Goal: Information Seeking & Learning: Learn about a topic

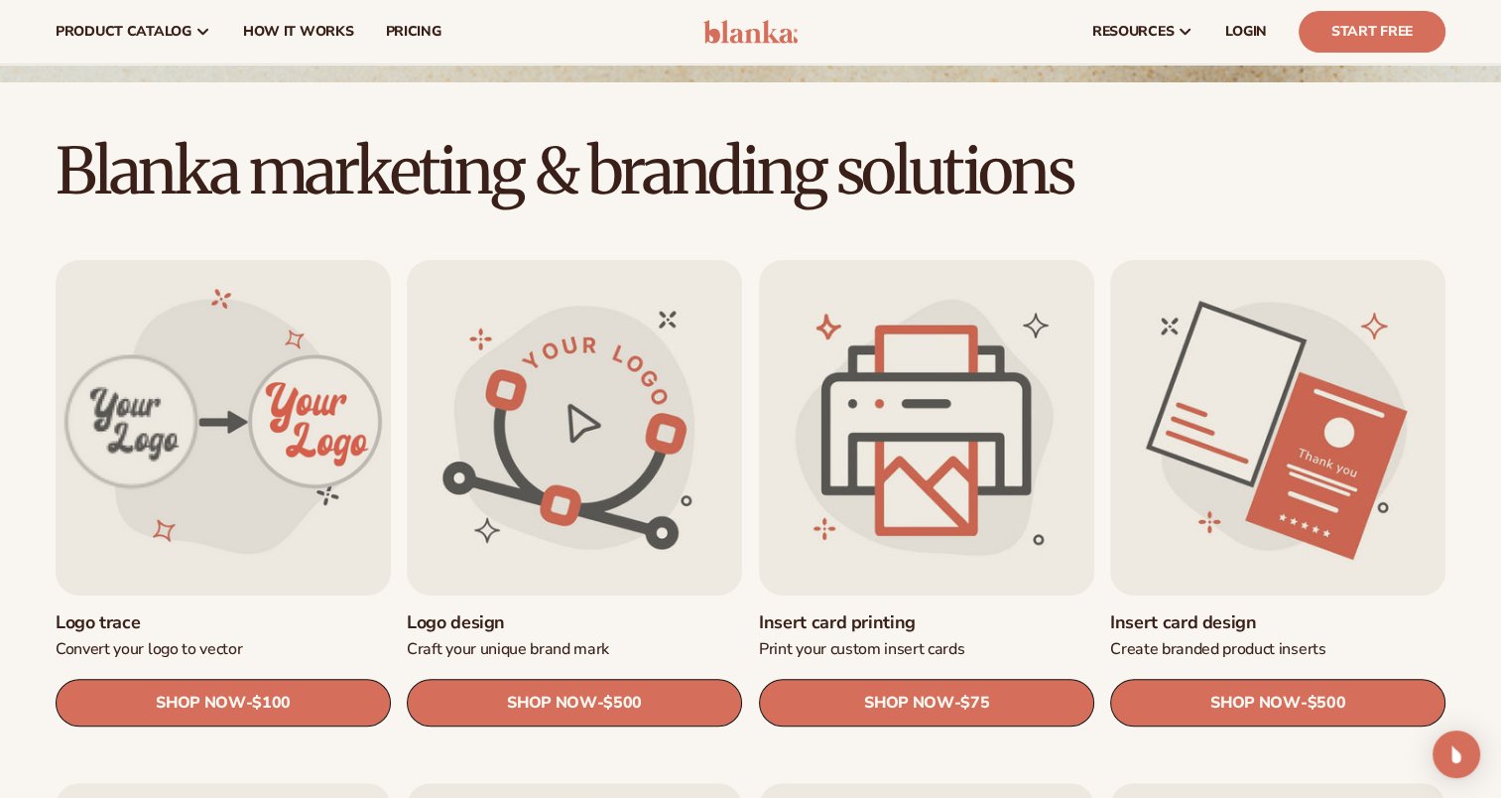
scroll to position [430, 0]
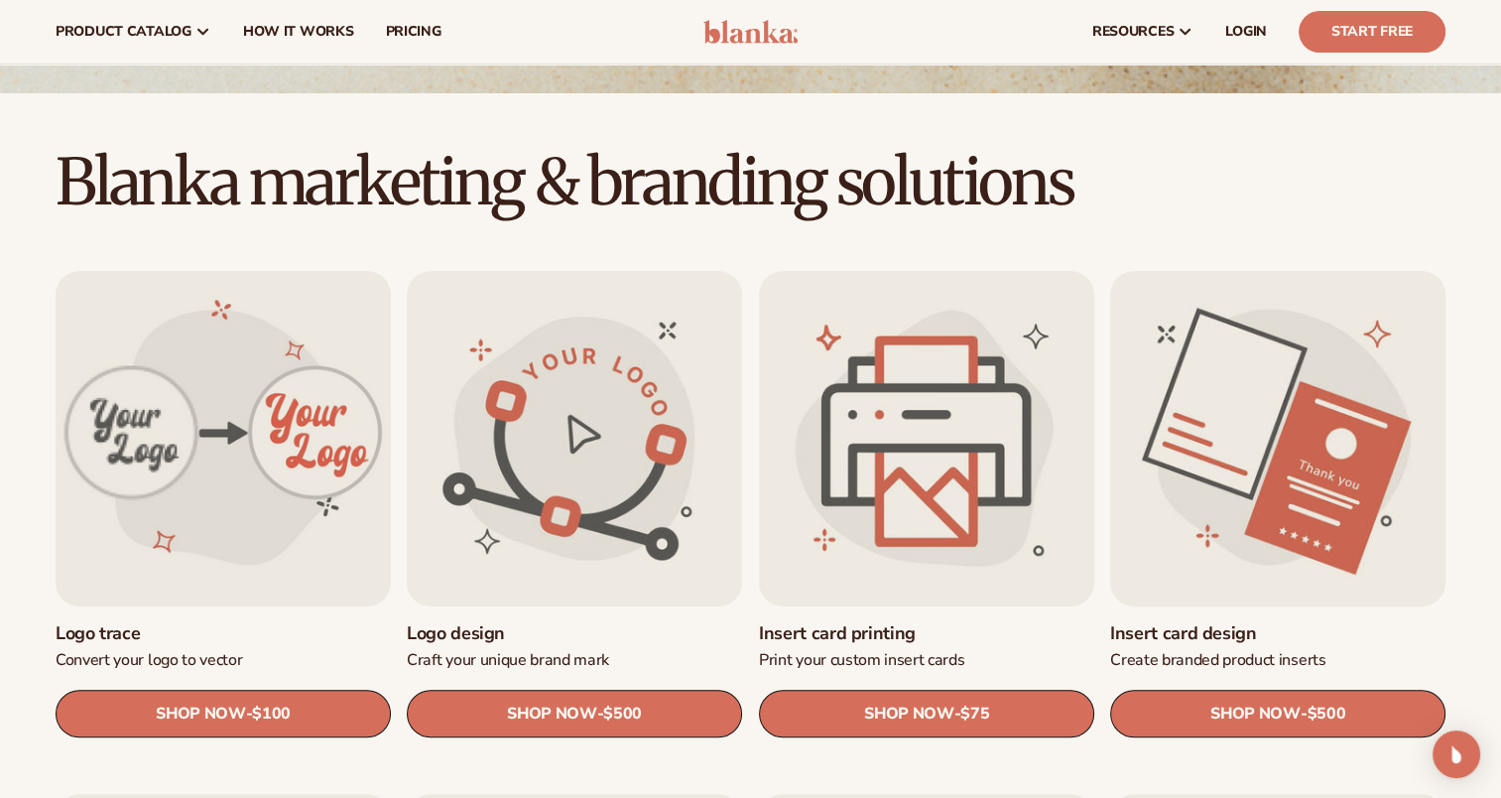
click at [1313, 622] on link "Insert card design" at bounding box center [1277, 633] width 335 height 23
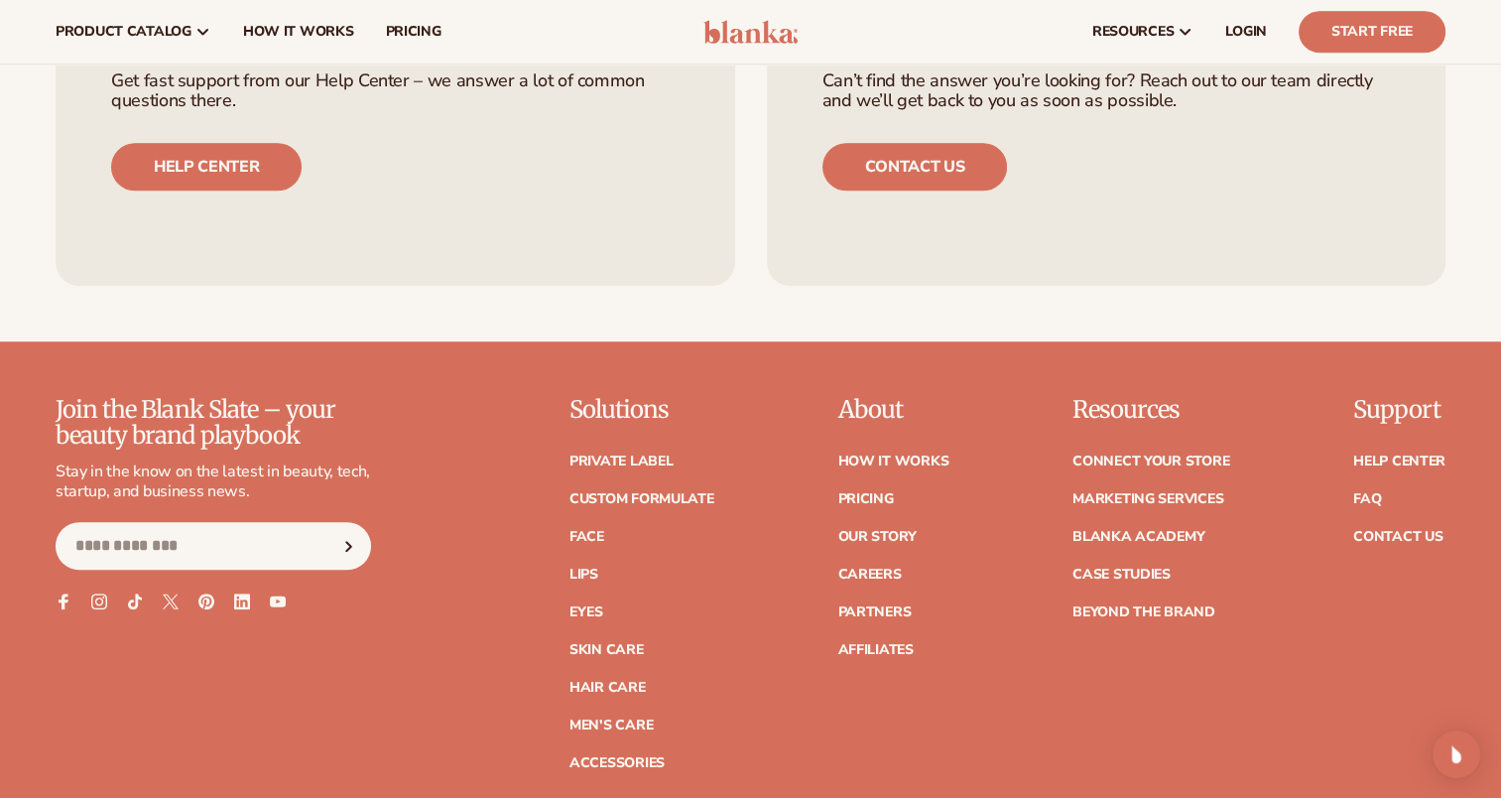
scroll to position [1349, 0]
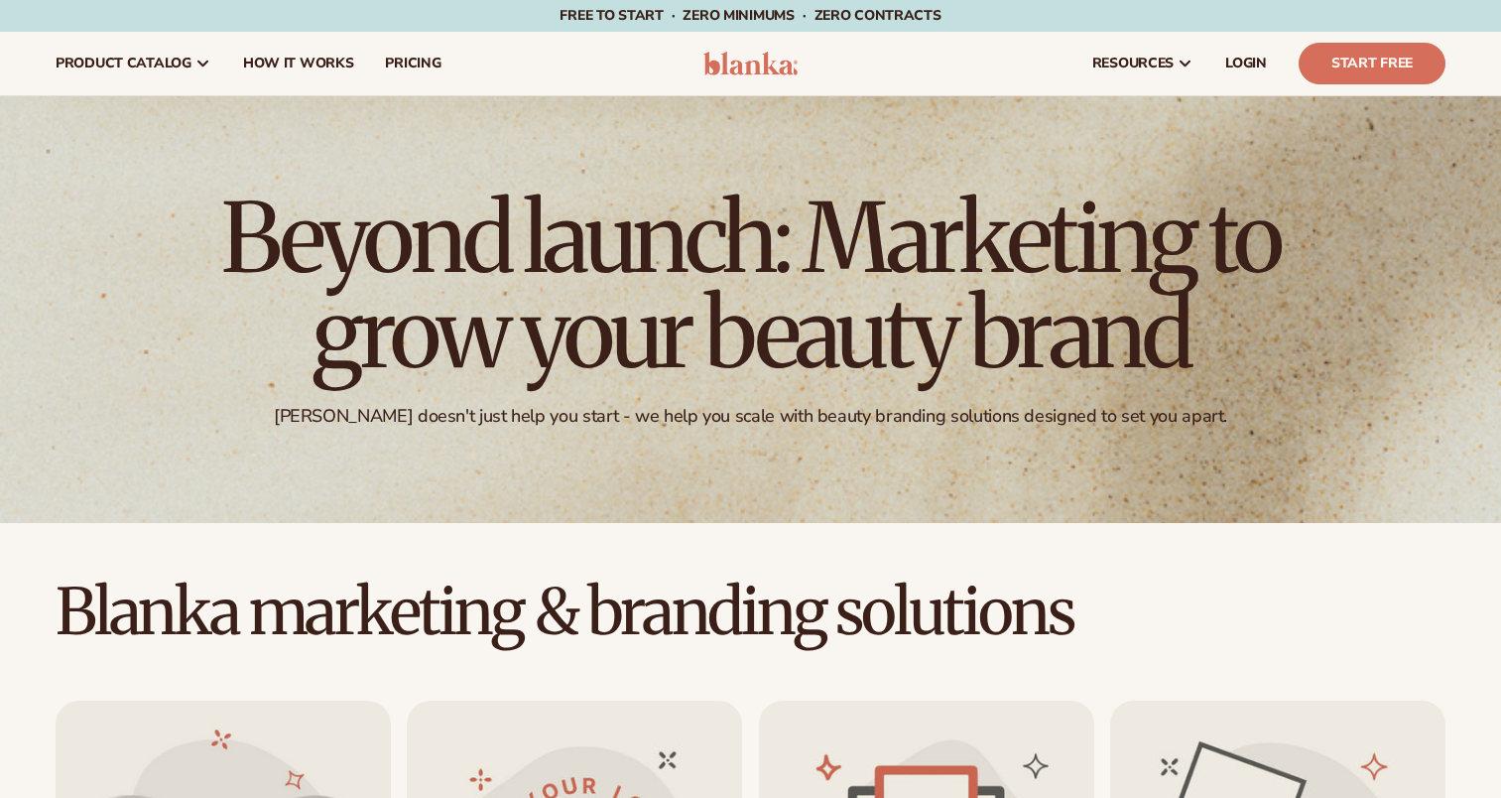
scroll to position [430, 0]
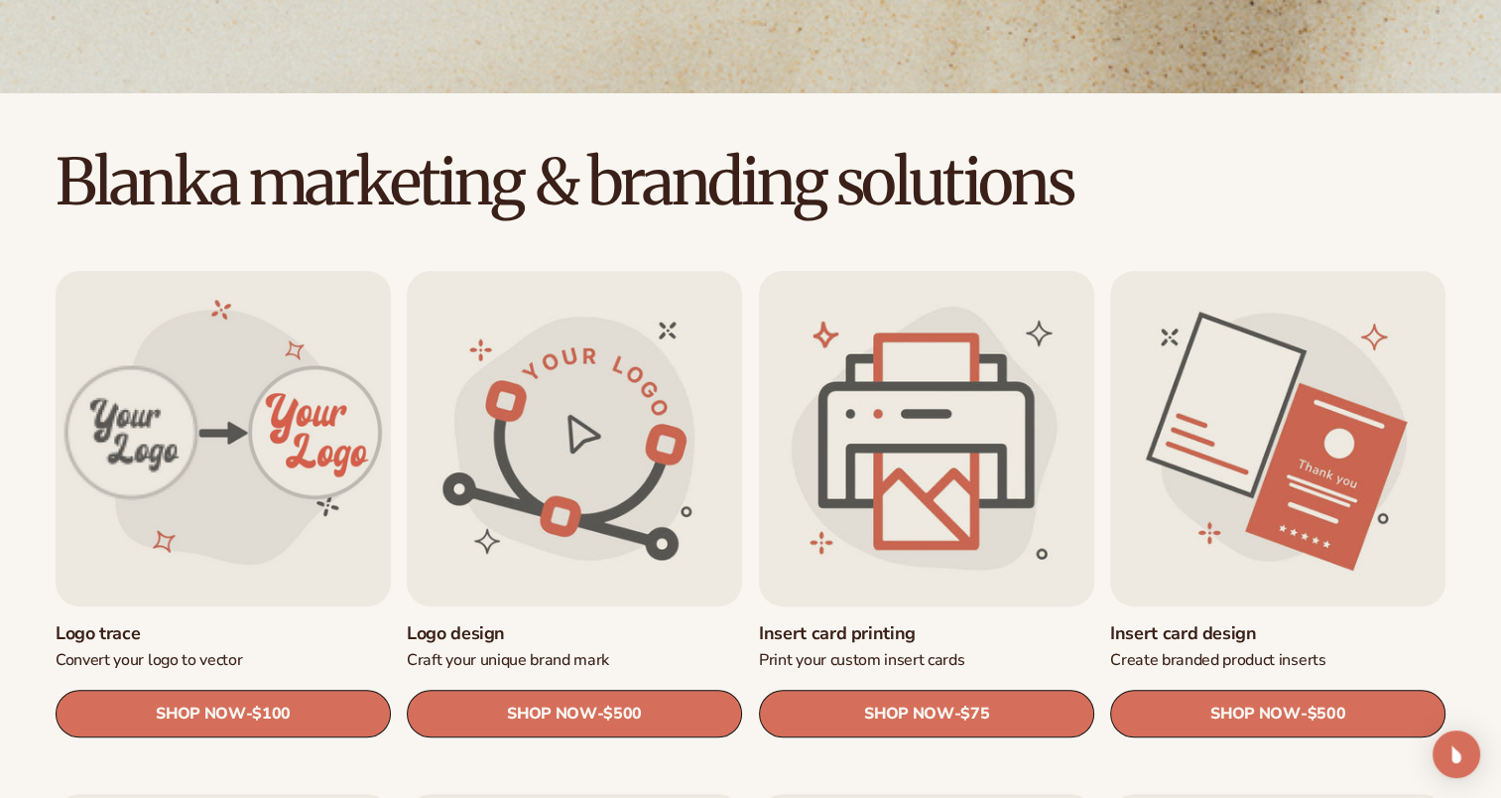
click at [962, 622] on link "Insert card printing" at bounding box center [926, 633] width 335 height 23
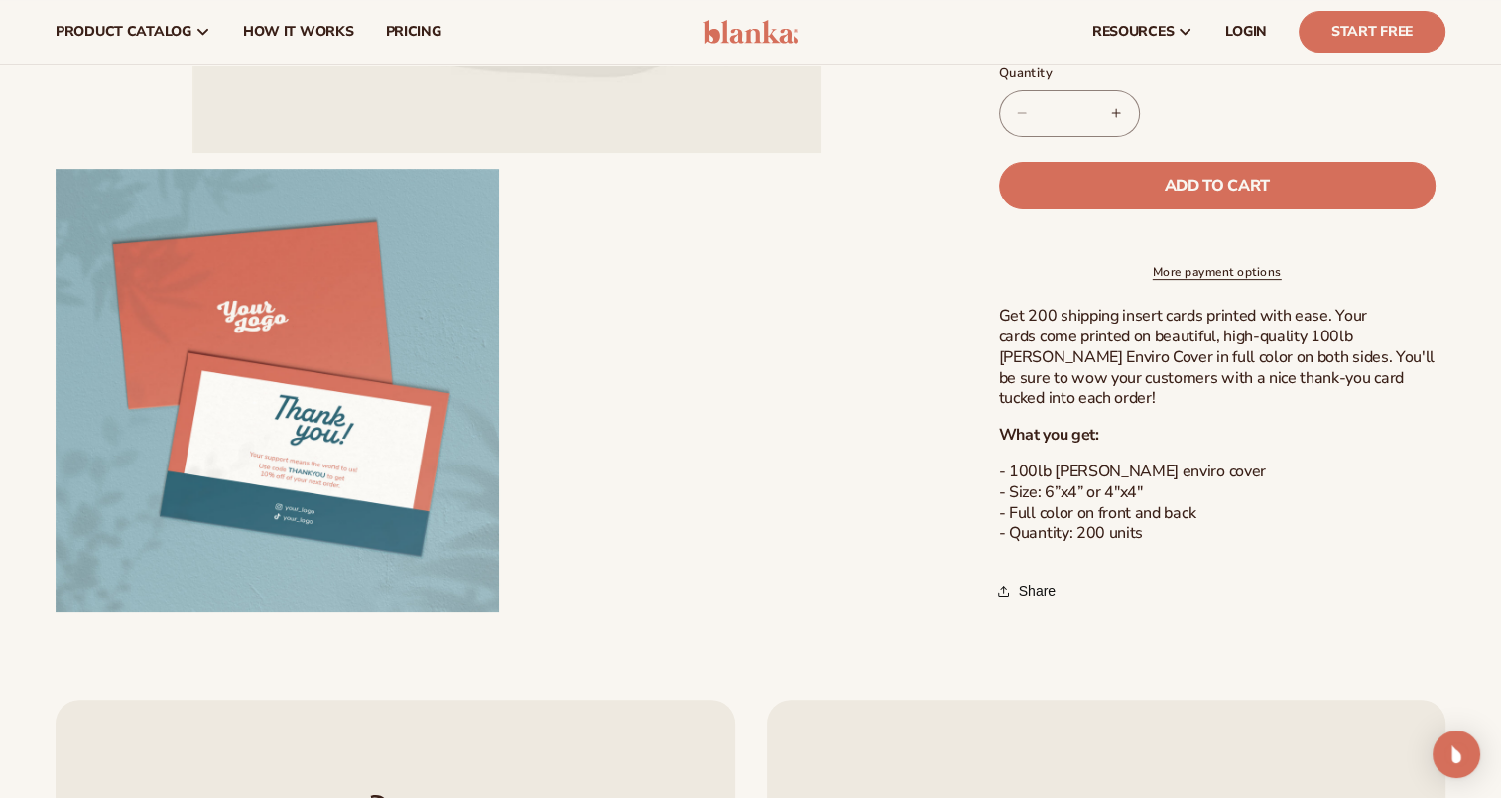
scroll to position [198, 0]
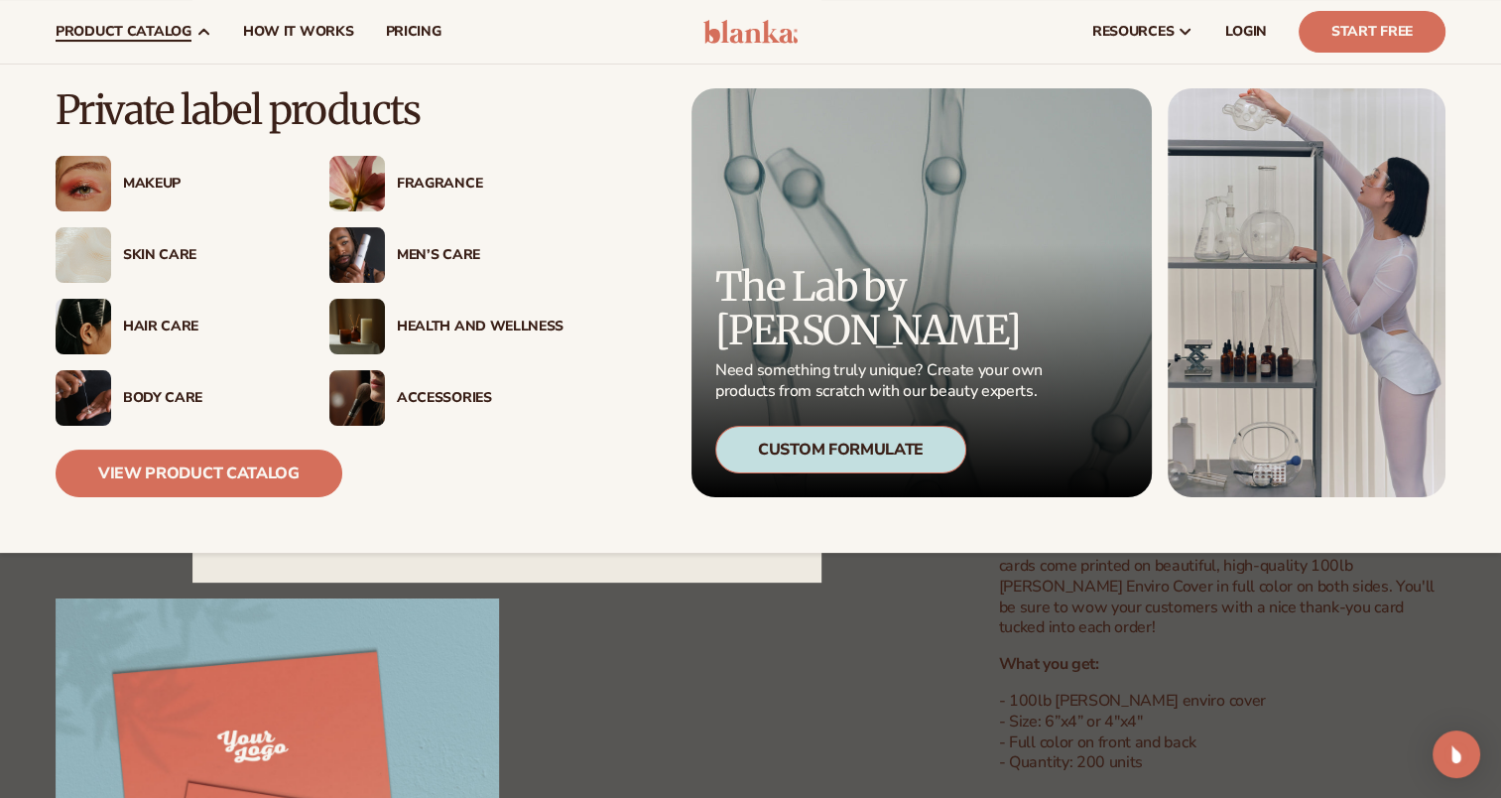
click at [1253, 337] on img at bounding box center [1307, 292] width 278 height 409
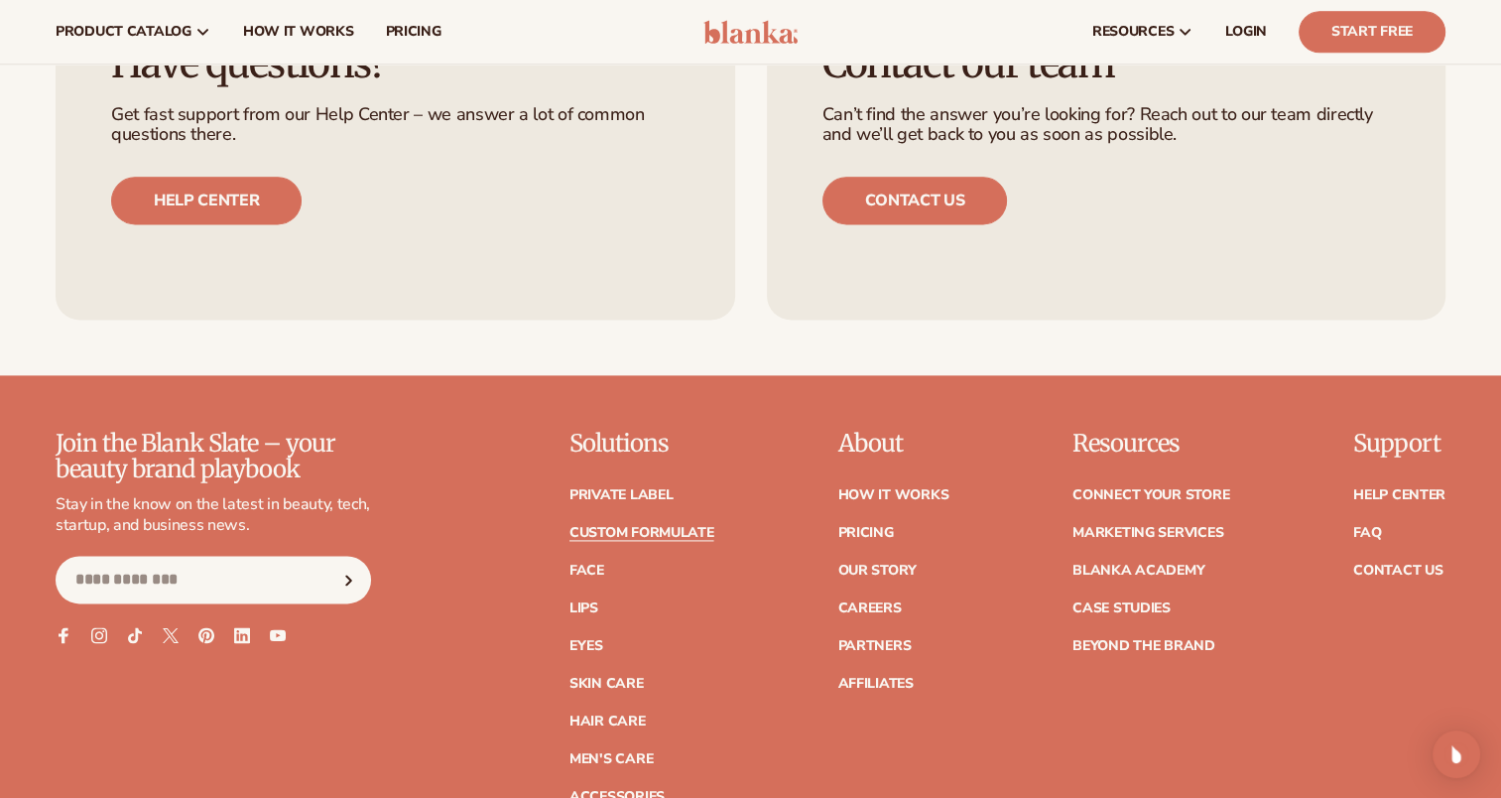
scroll to position [2572, 0]
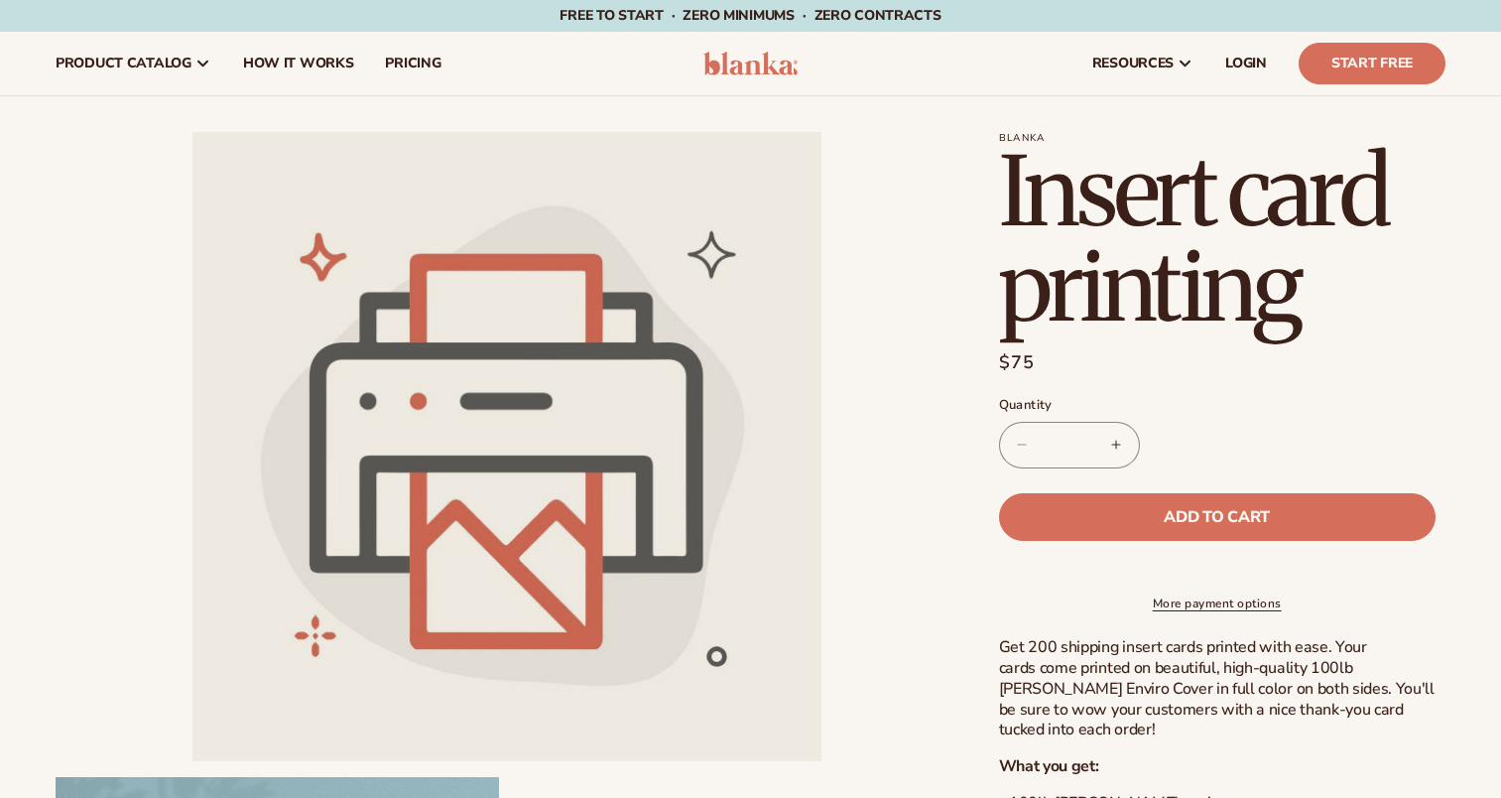
scroll to position [198, 0]
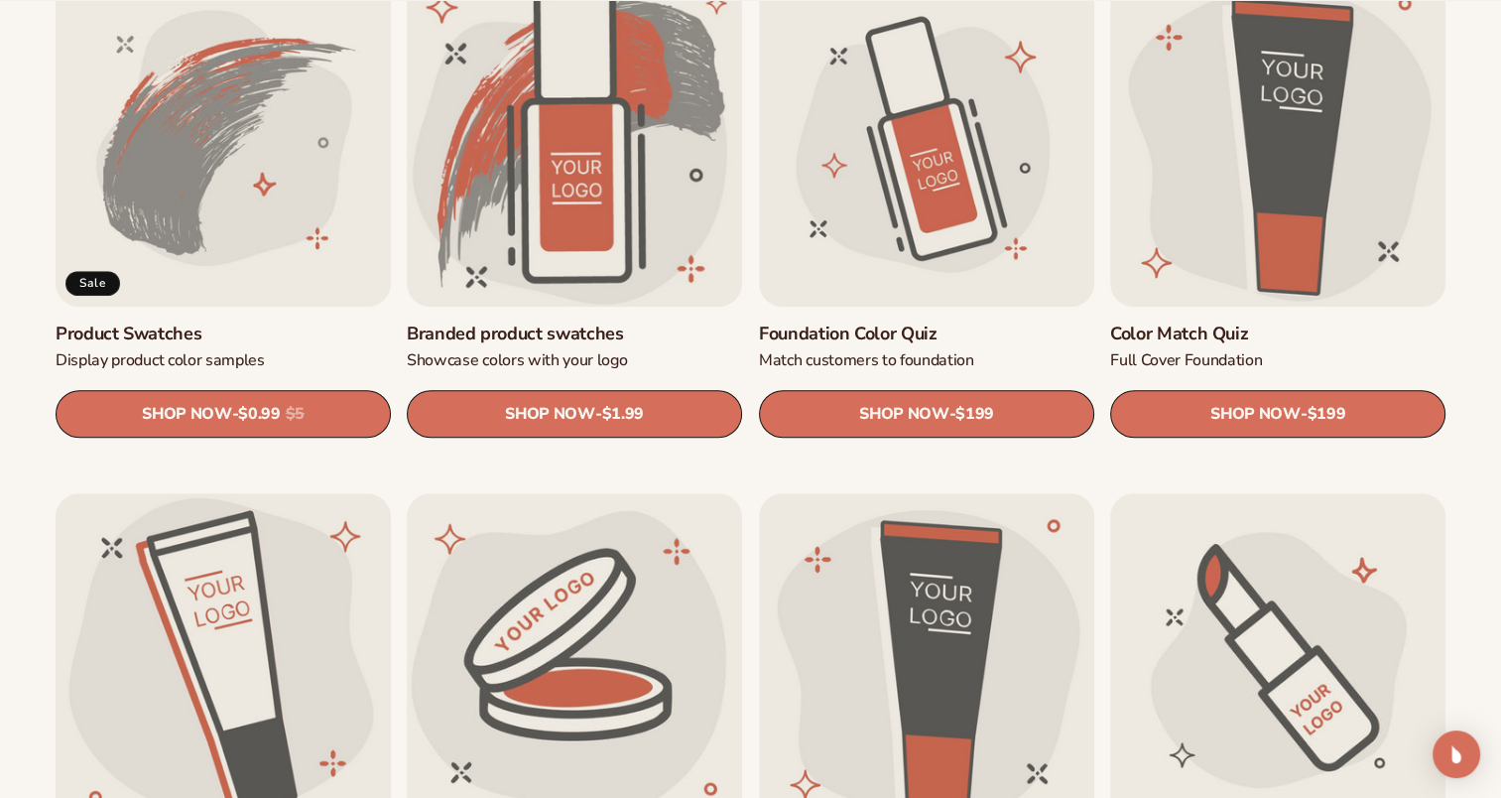
scroll to position [1290, 0]
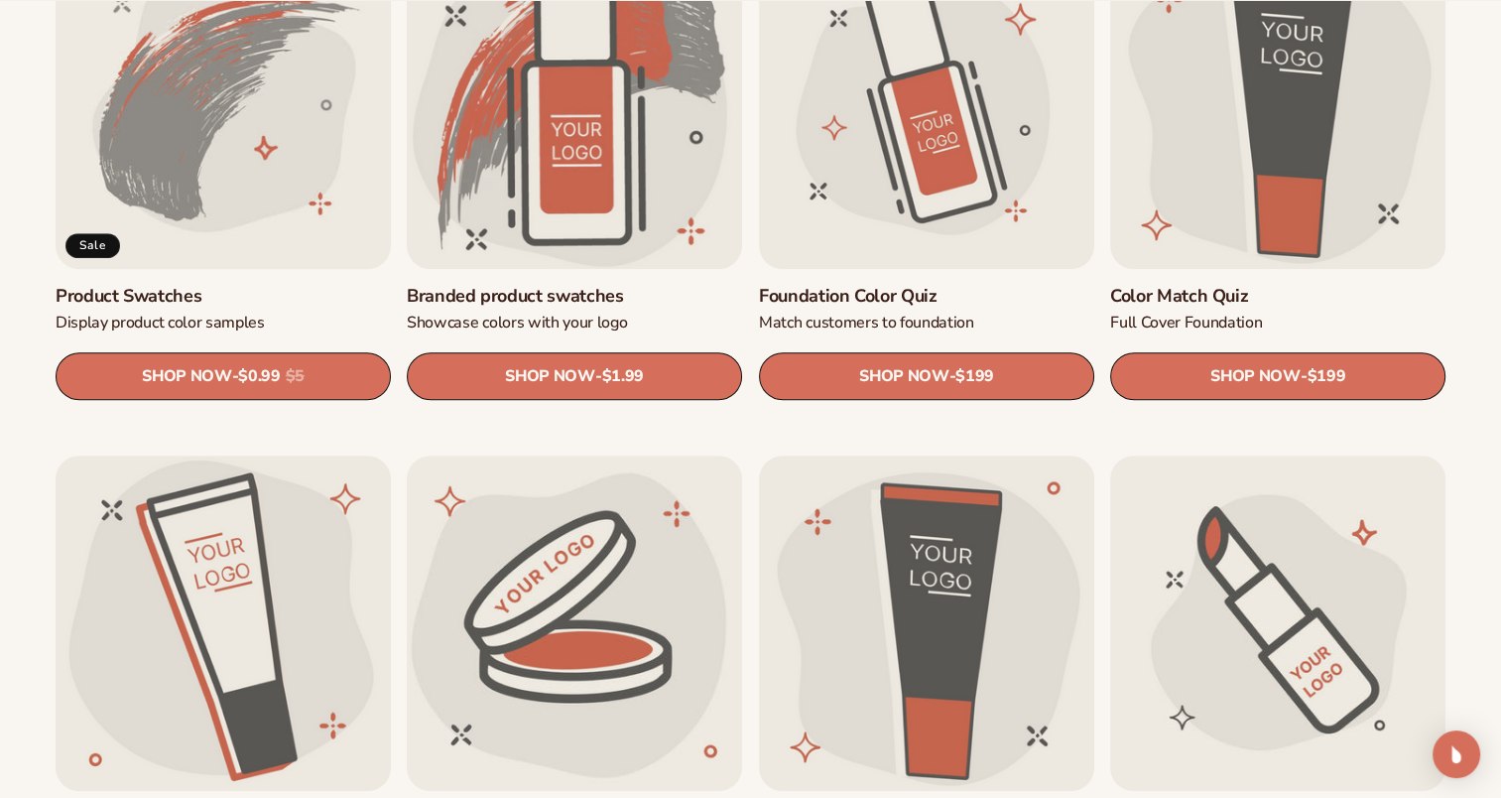
click at [278, 285] on link "Product Swatches" at bounding box center [223, 296] width 335 height 23
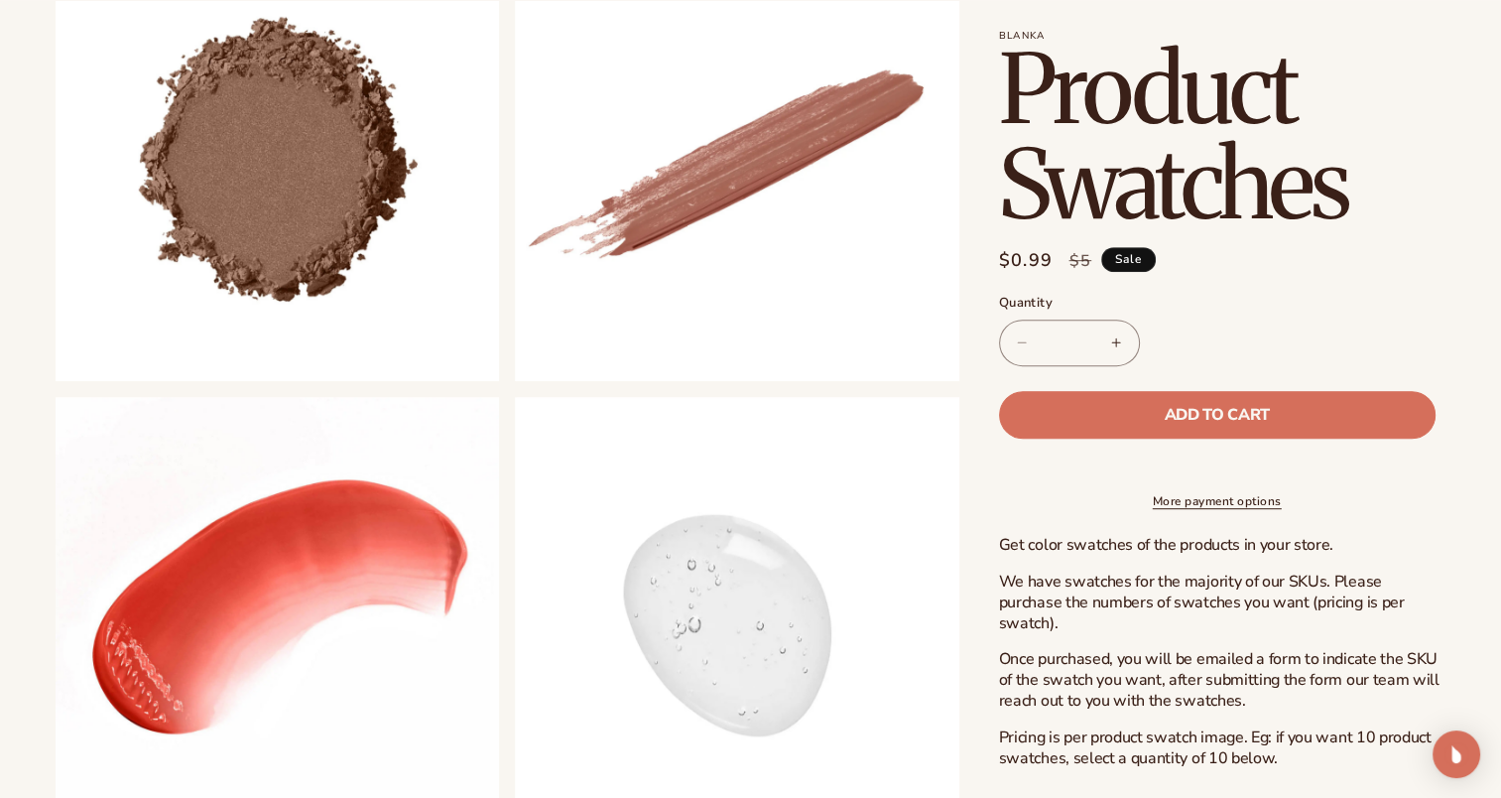
scroll to position [1290, 0]
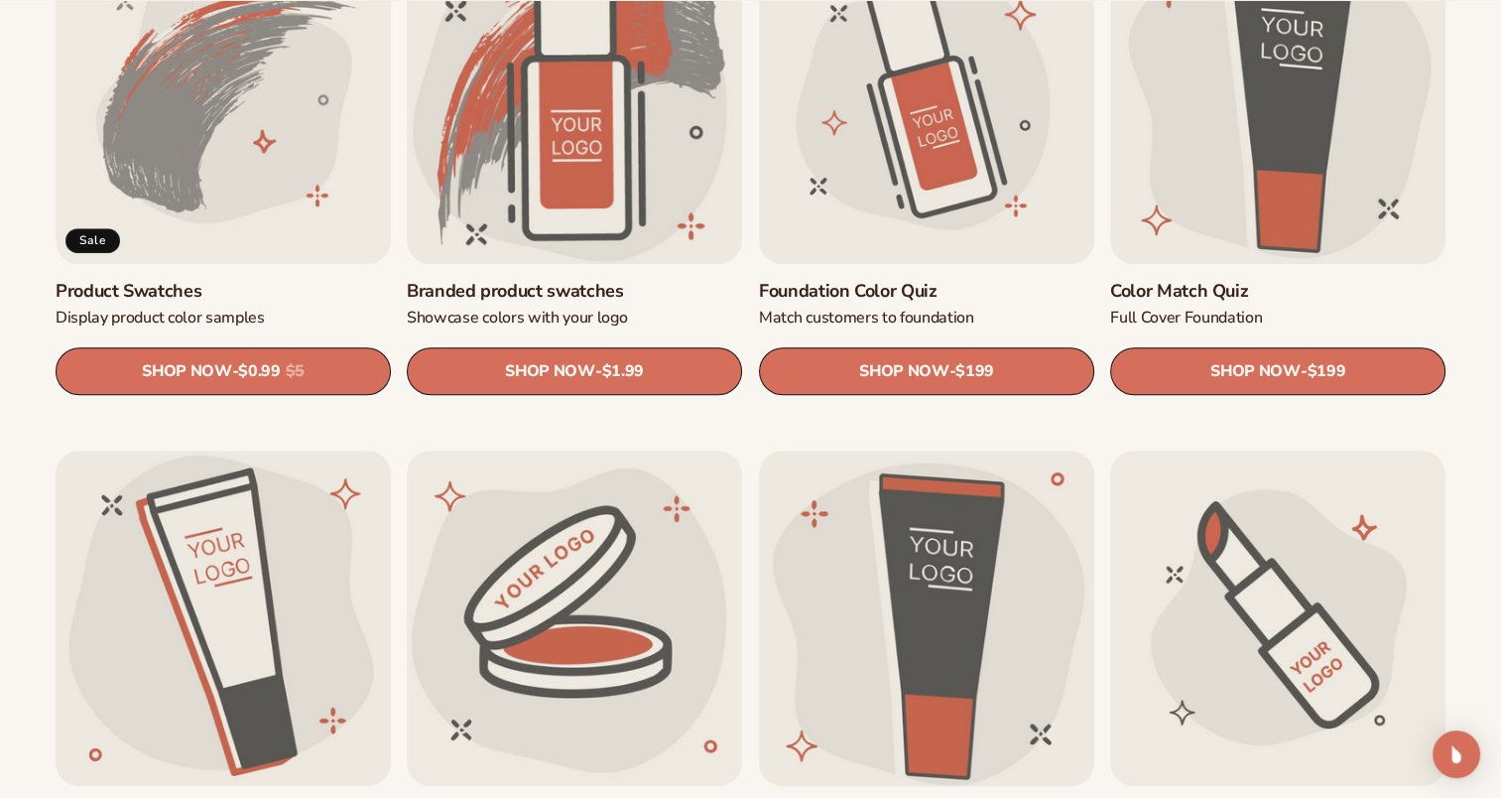
scroll to position [1726, 0]
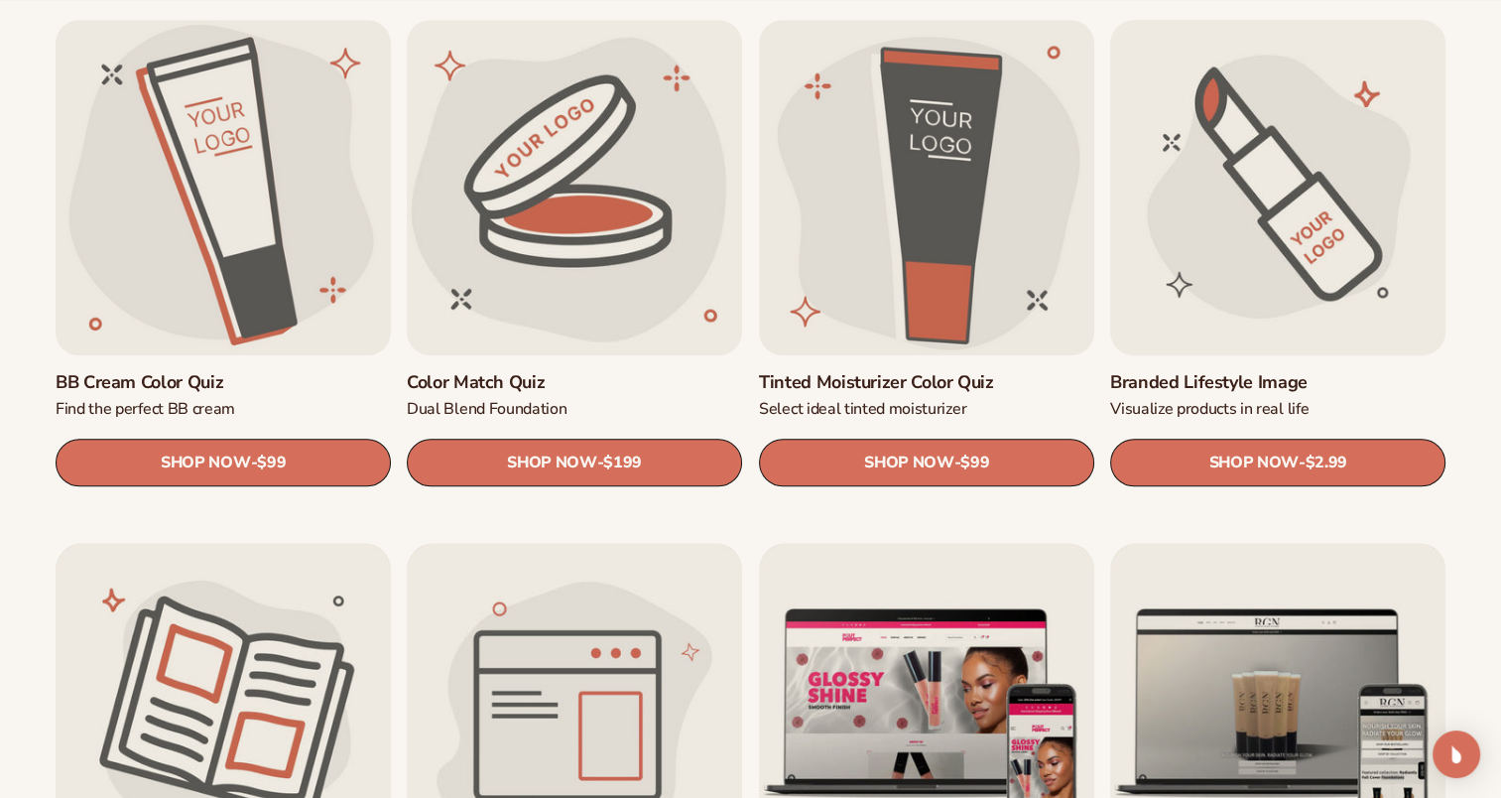
click at [1290, 371] on link "Branded Lifestyle Image" at bounding box center [1277, 382] width 335 height 23
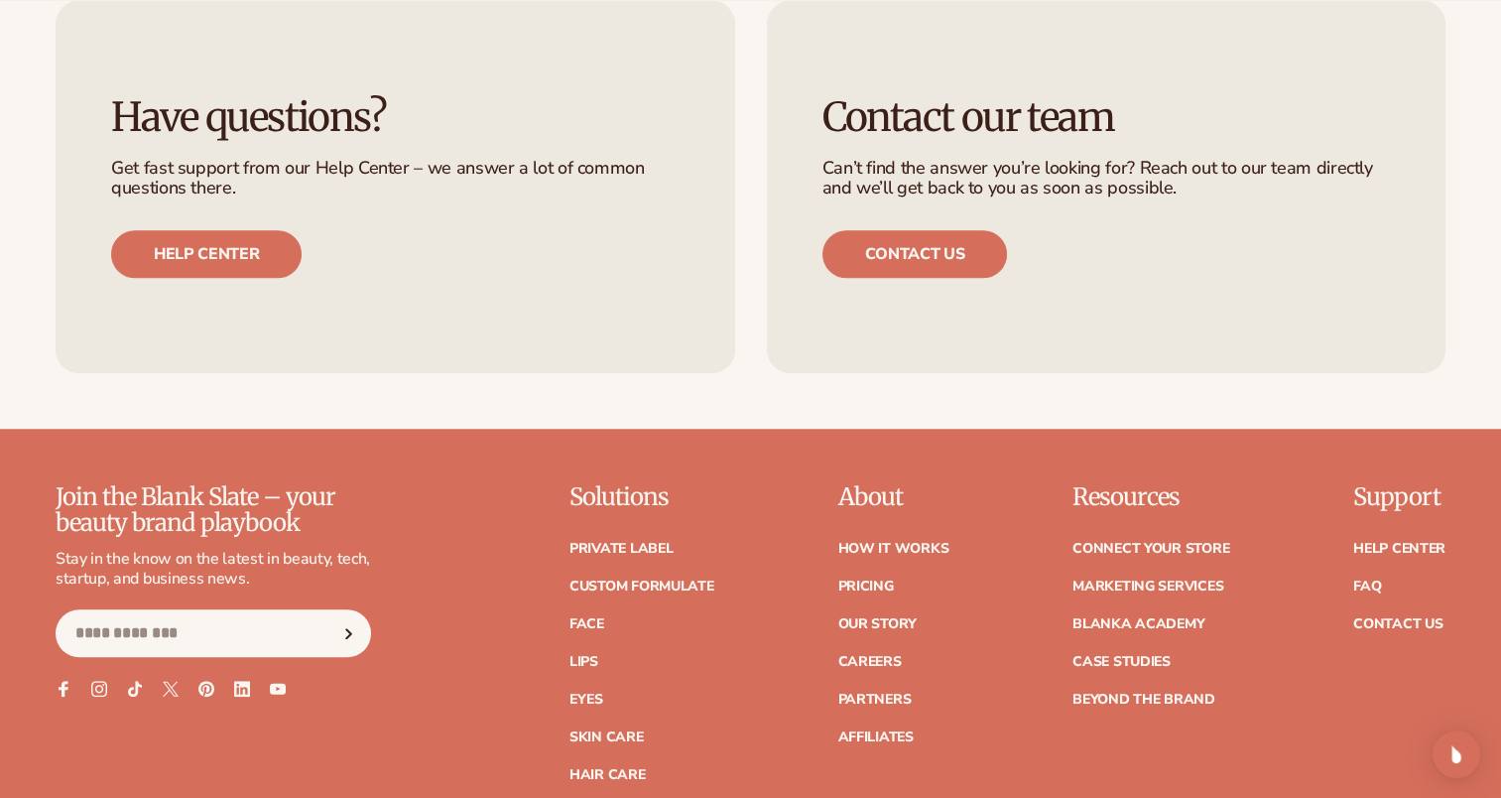
scroll to position [1490, 0]
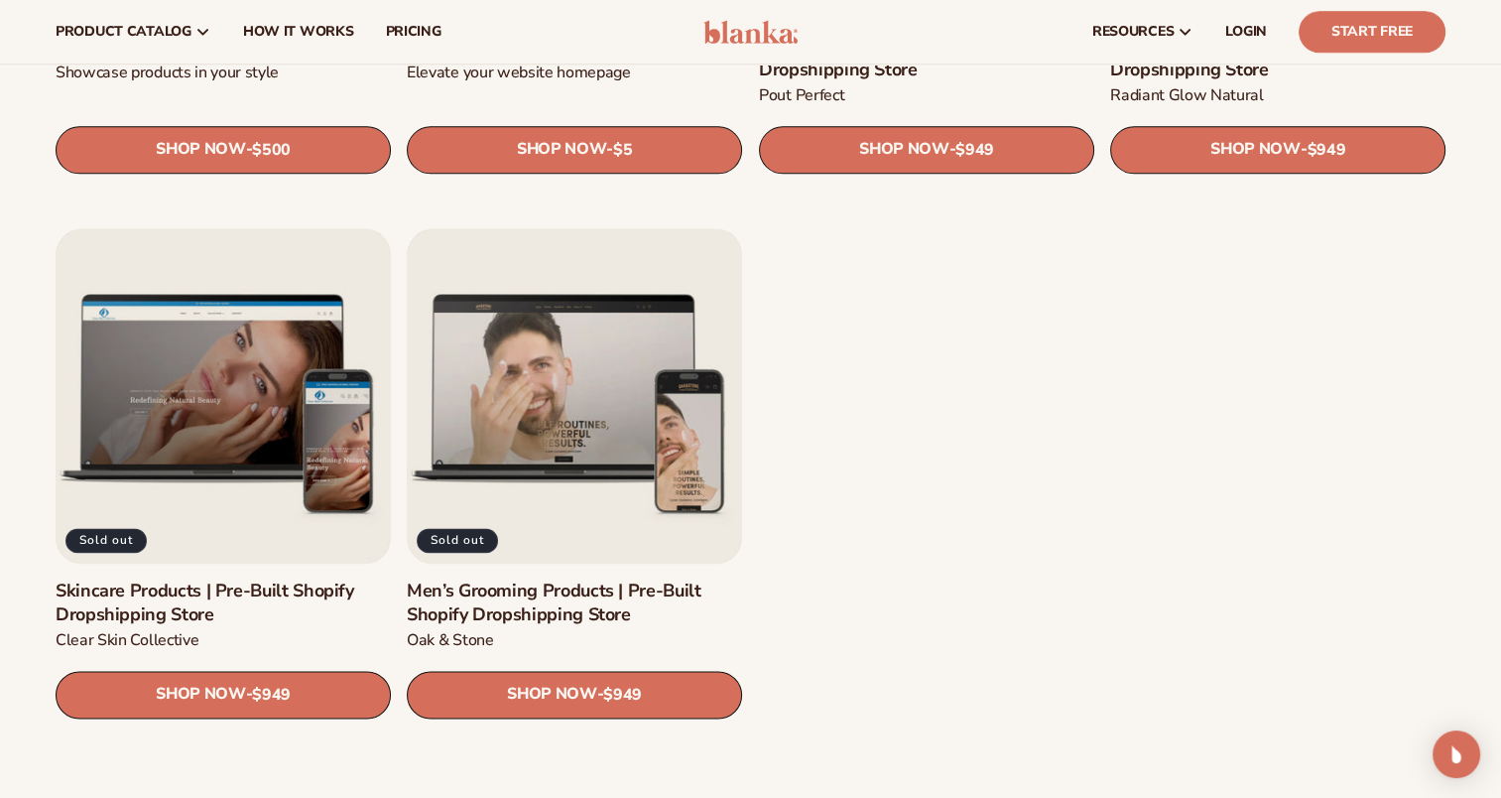
scroll to position [2155, 0]
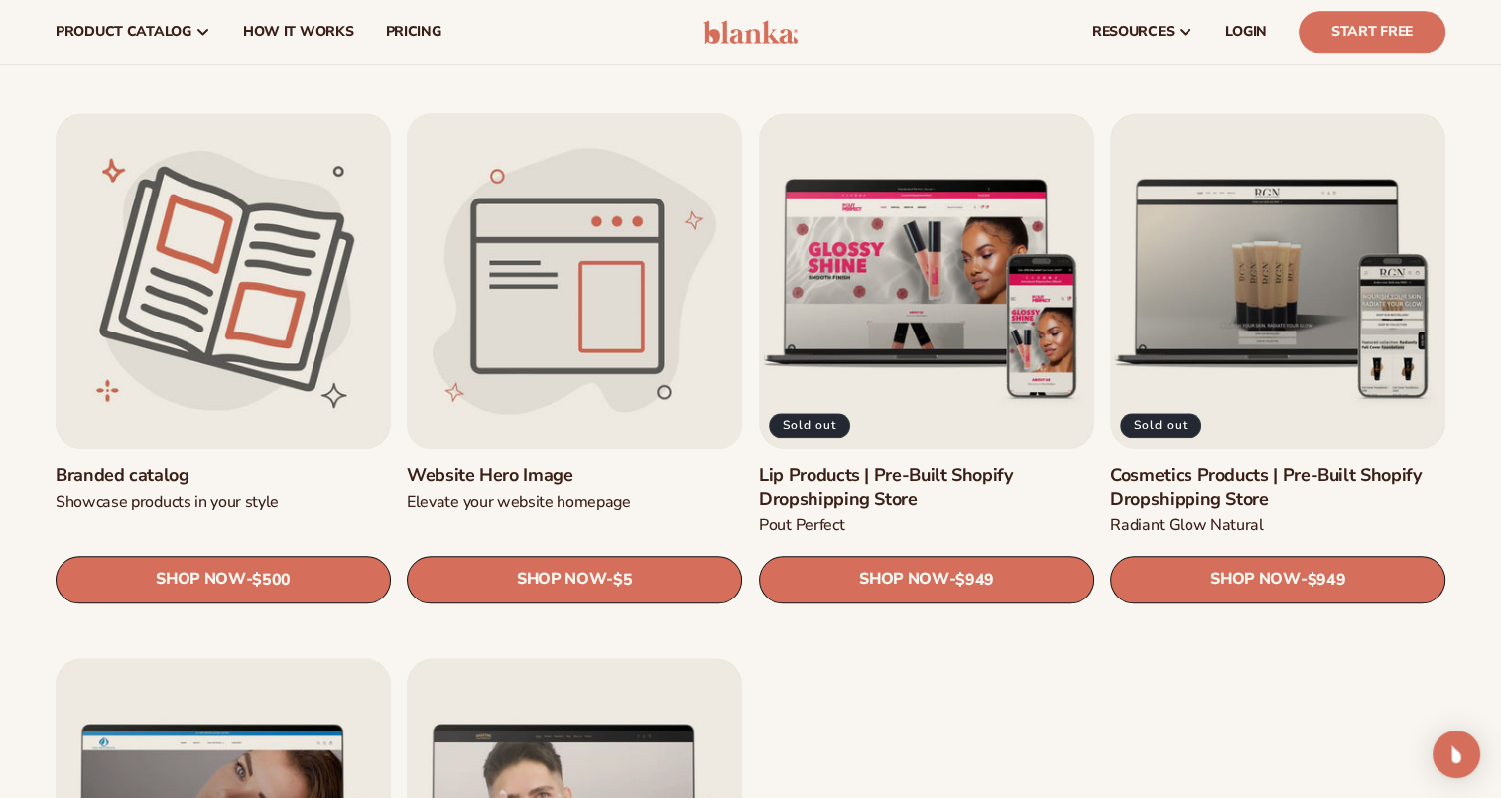
click at [613, 464] on link "Website Hero Image" at bounding box center [574, 475] width 335 height 23
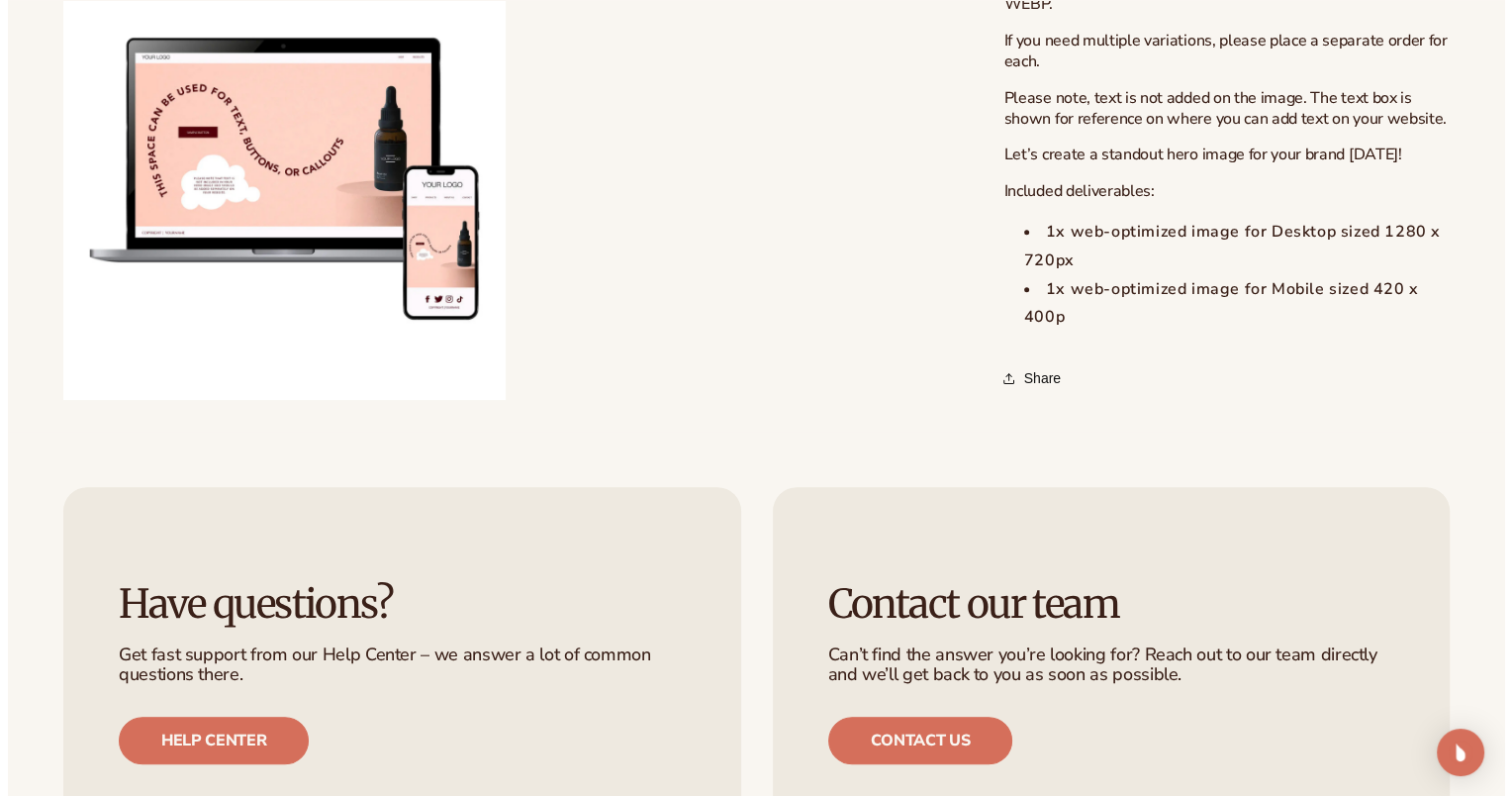
scroll to position [429, 0]
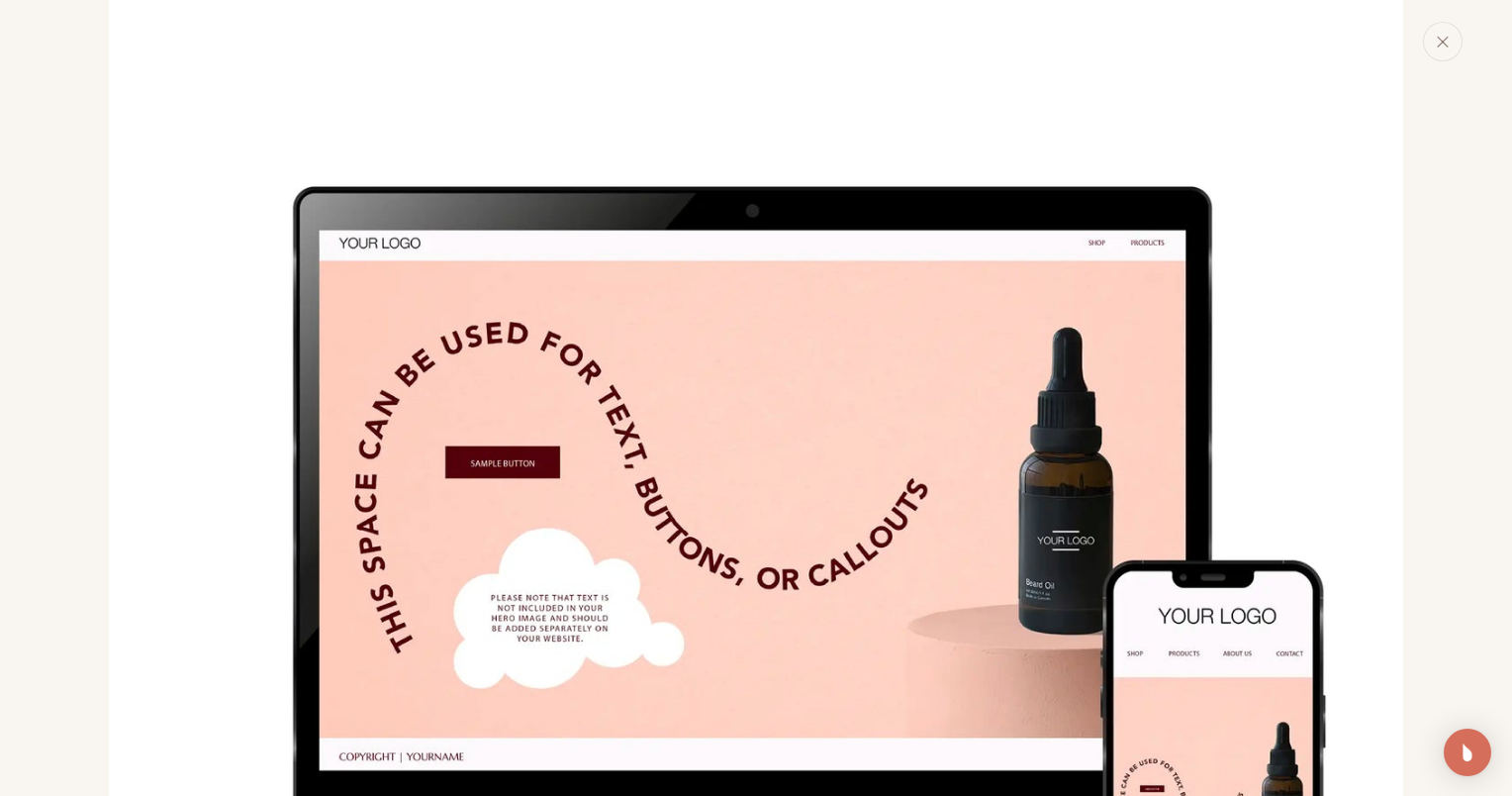
scroll to position [1315, 0]
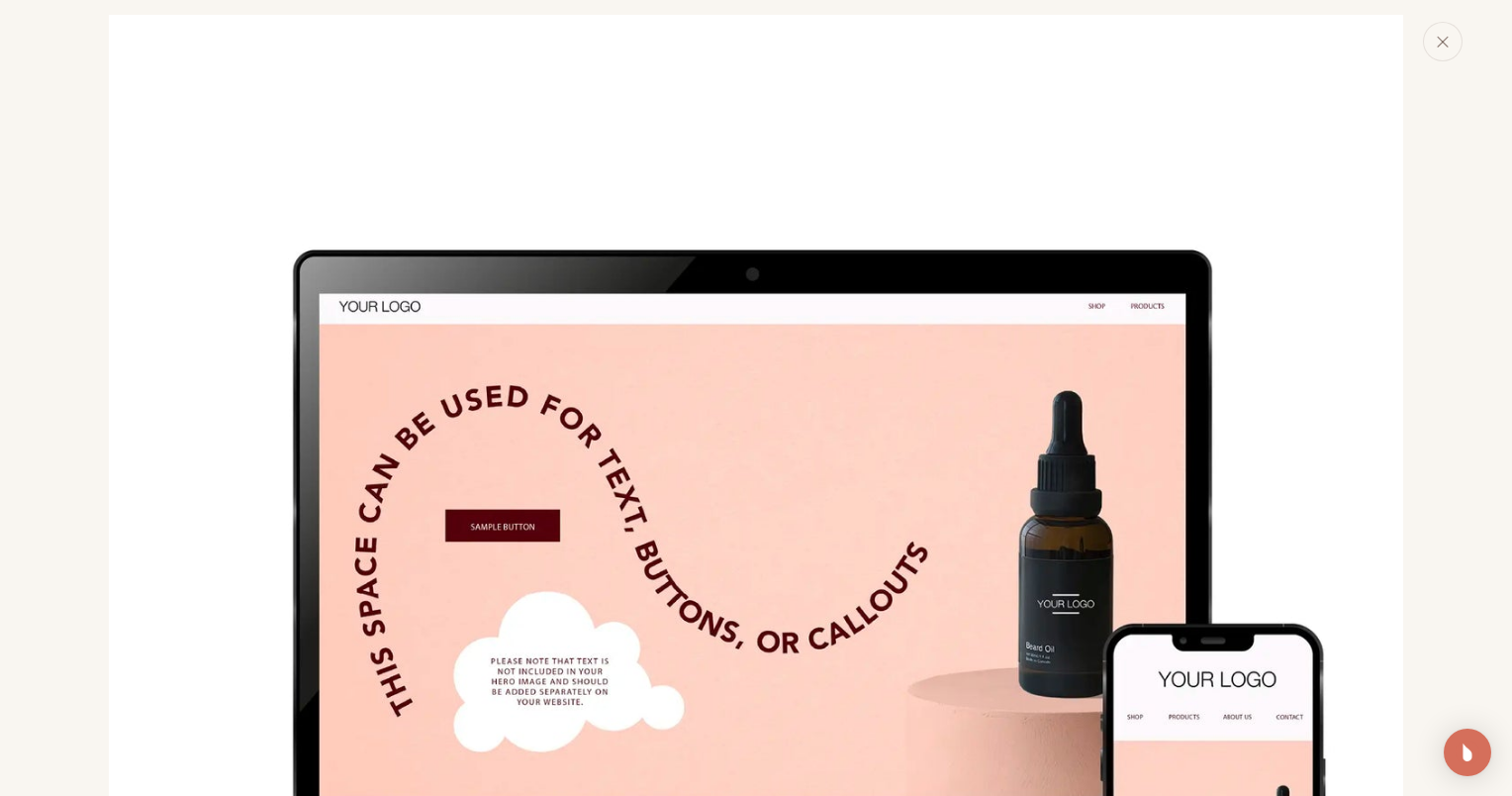
click at [99, 110] on div "Media gallery" at bounding box center [756, 398] width 1512 height 796
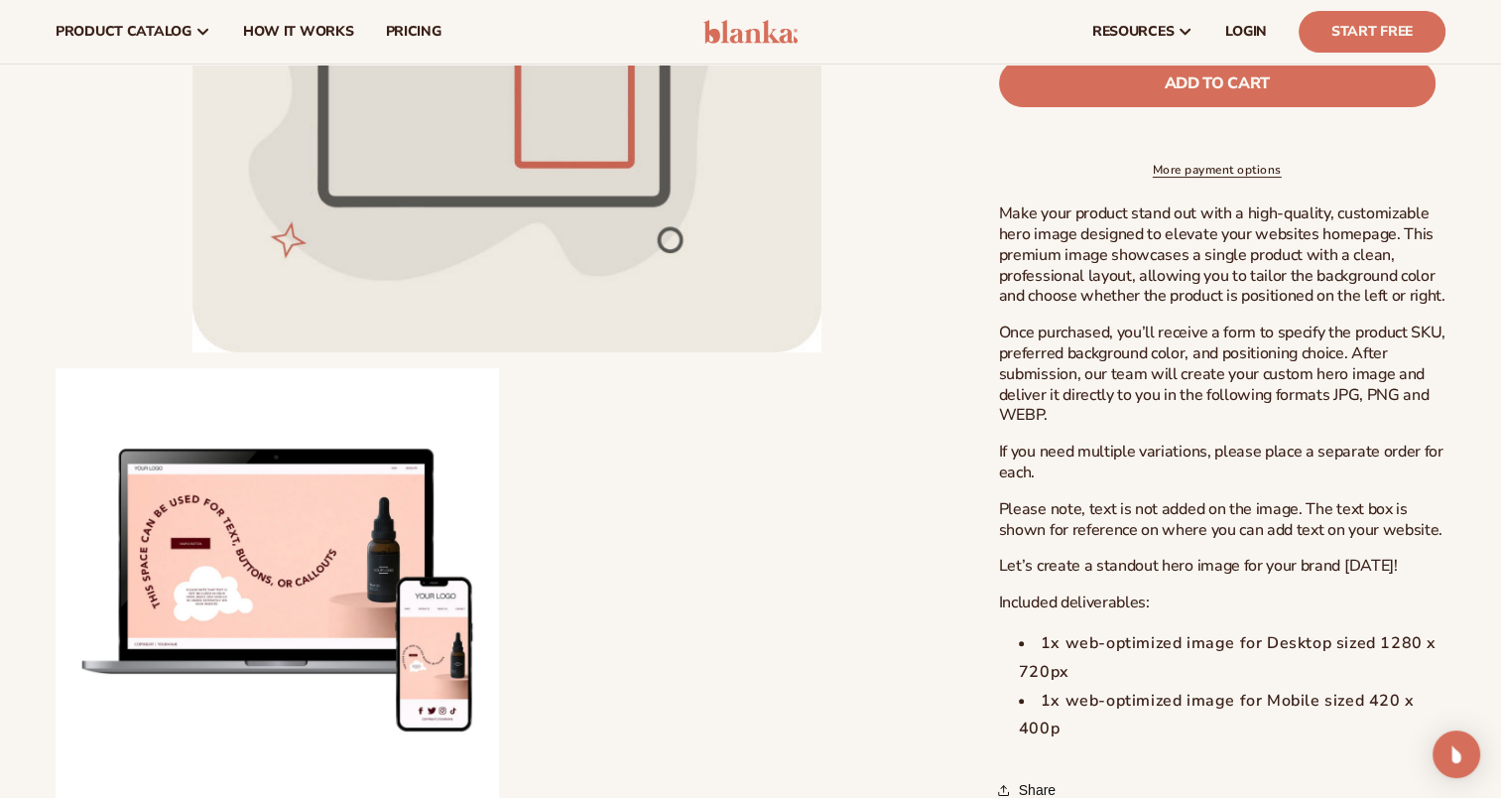
scroll to position [18, 0]
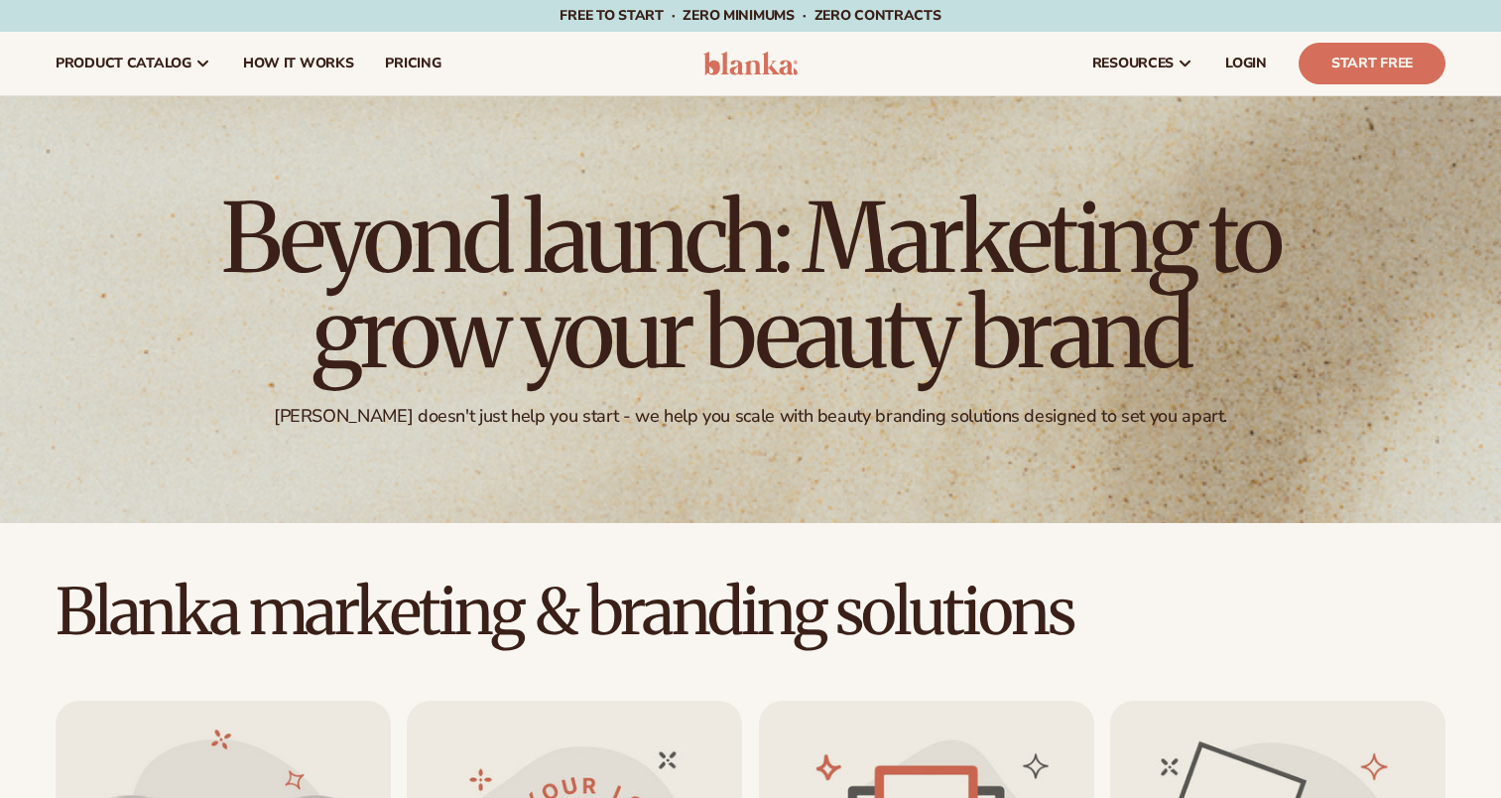
scroll to position [2155, 0]
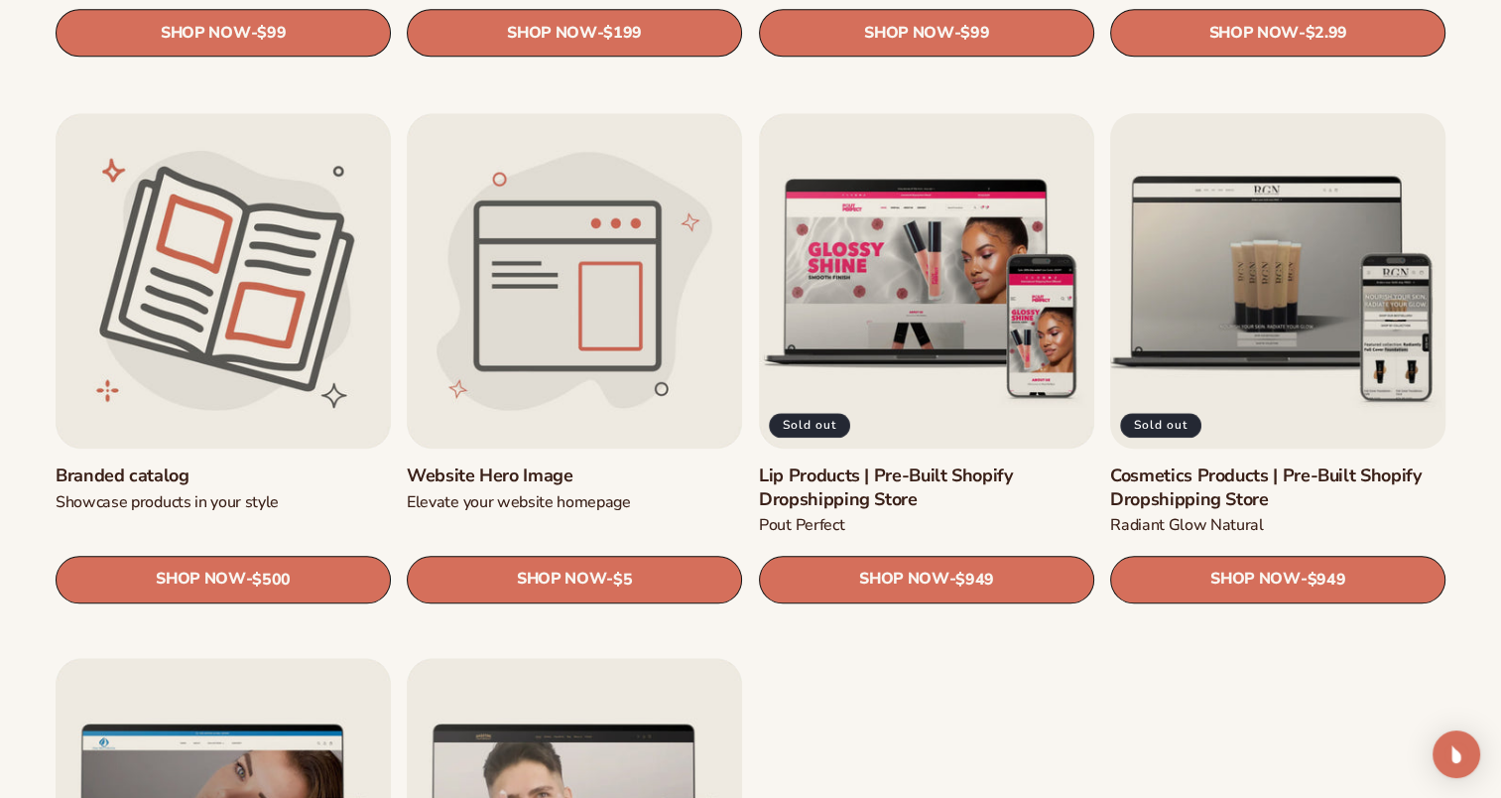
click at [1187, 464] on link "Cosmetics Products | Pre-Built Shopify Dropshipping Store" at bounding box center [1277, 487] width 335 height 47
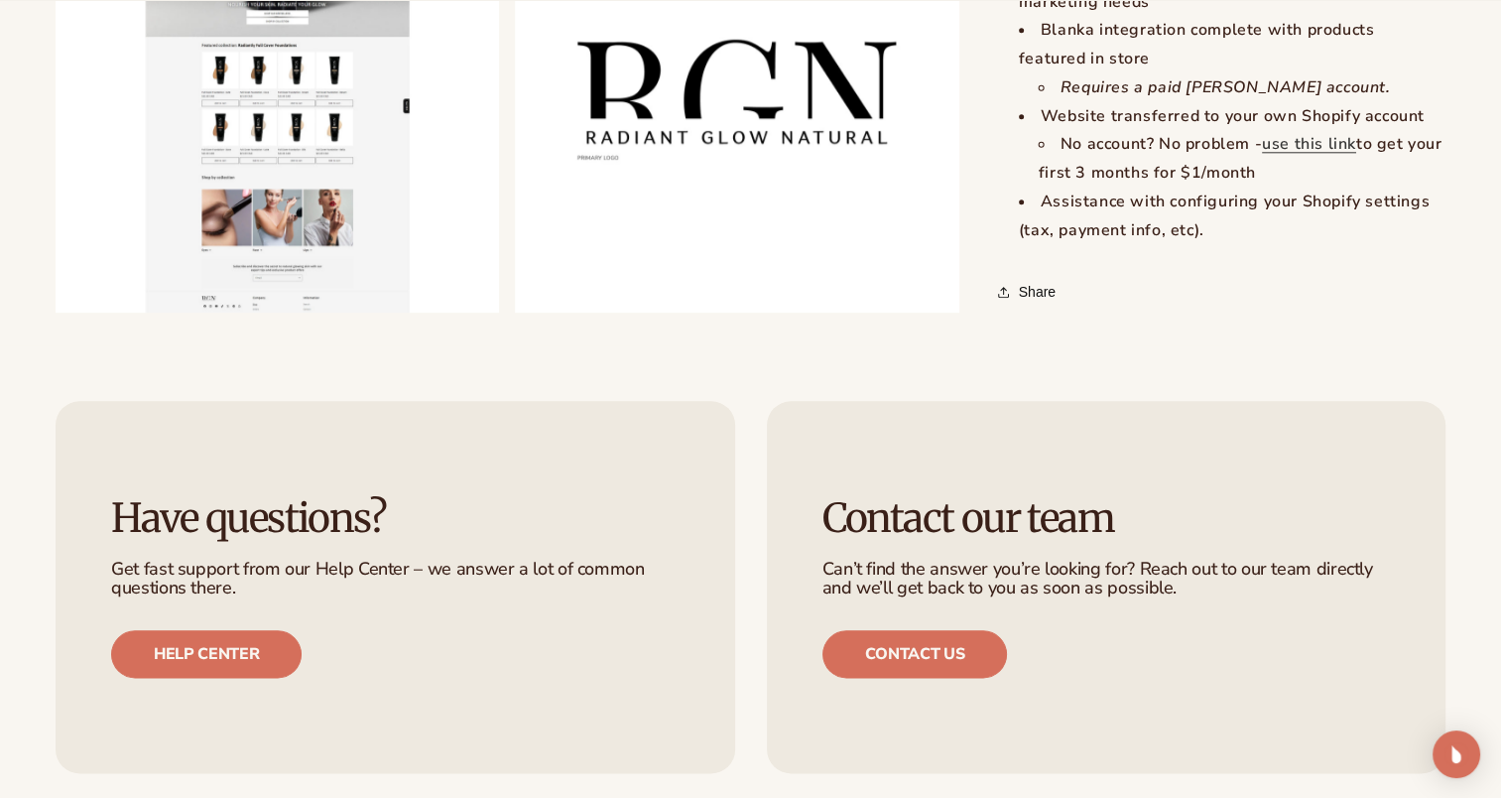
scroll to position [1720, 0]
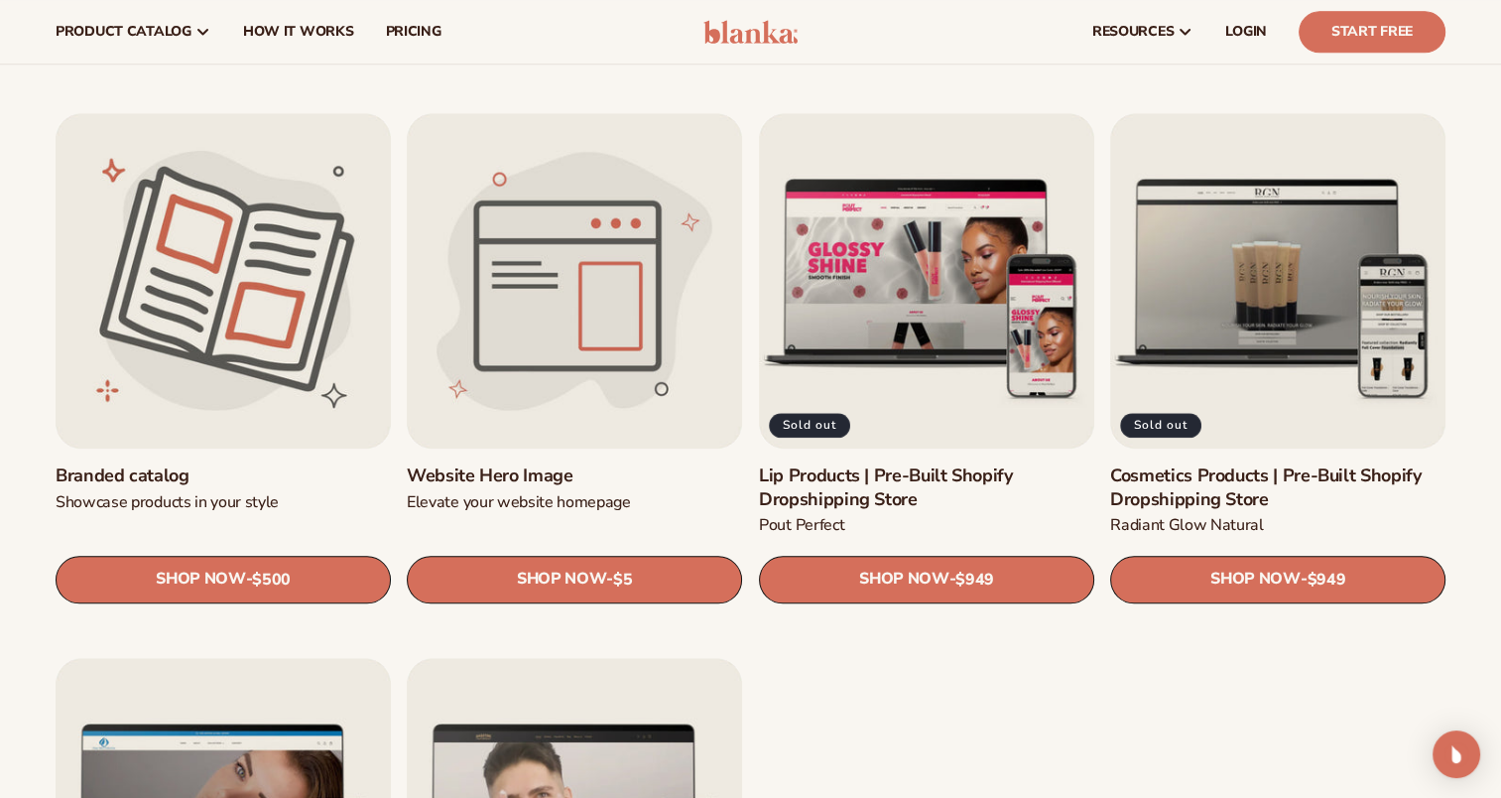
scroll to position [1726, 0]
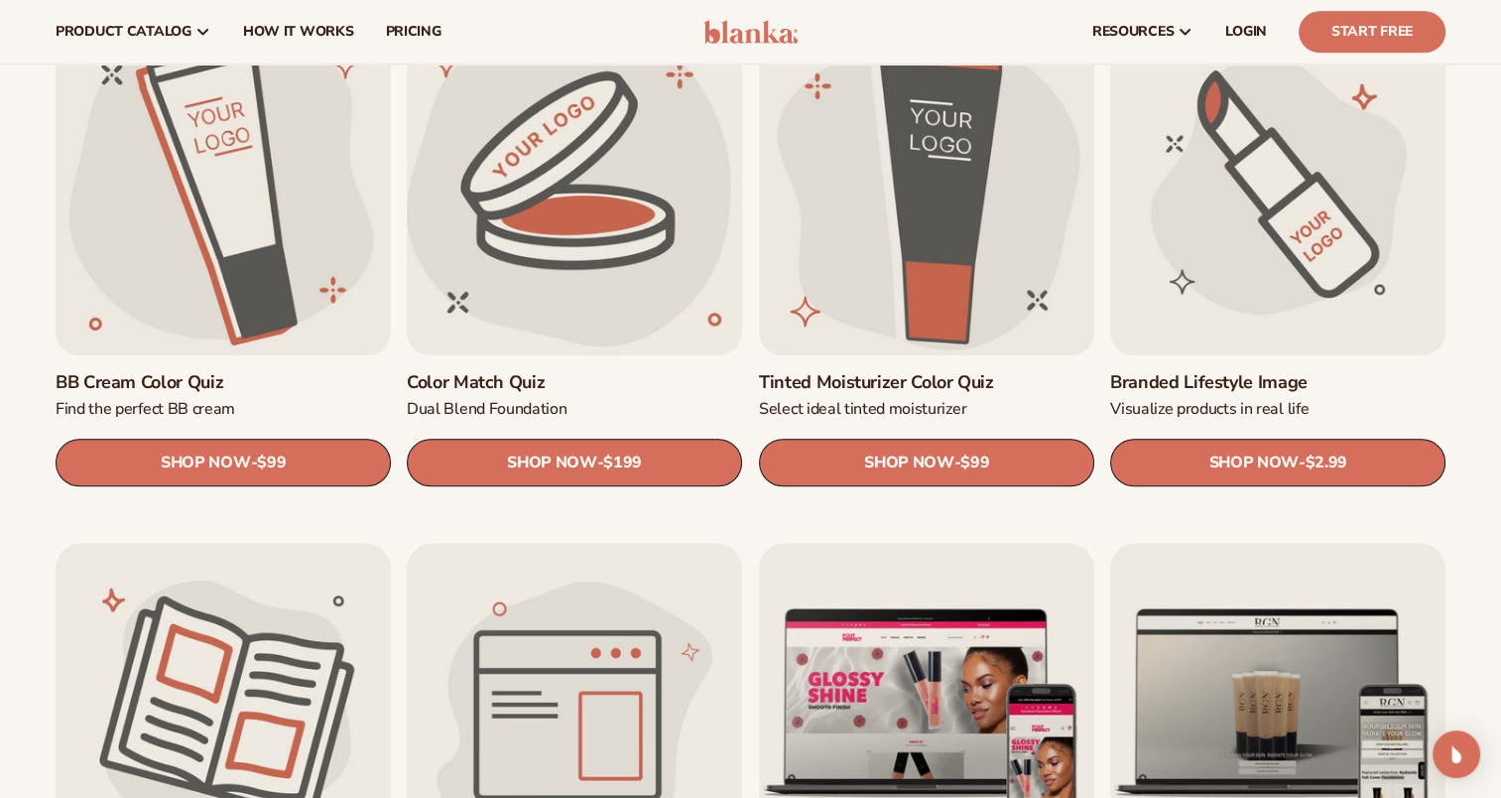
click at [470, 371] on link "Color Match Quiz" at bounding box center [574, 382] width 335 height 23
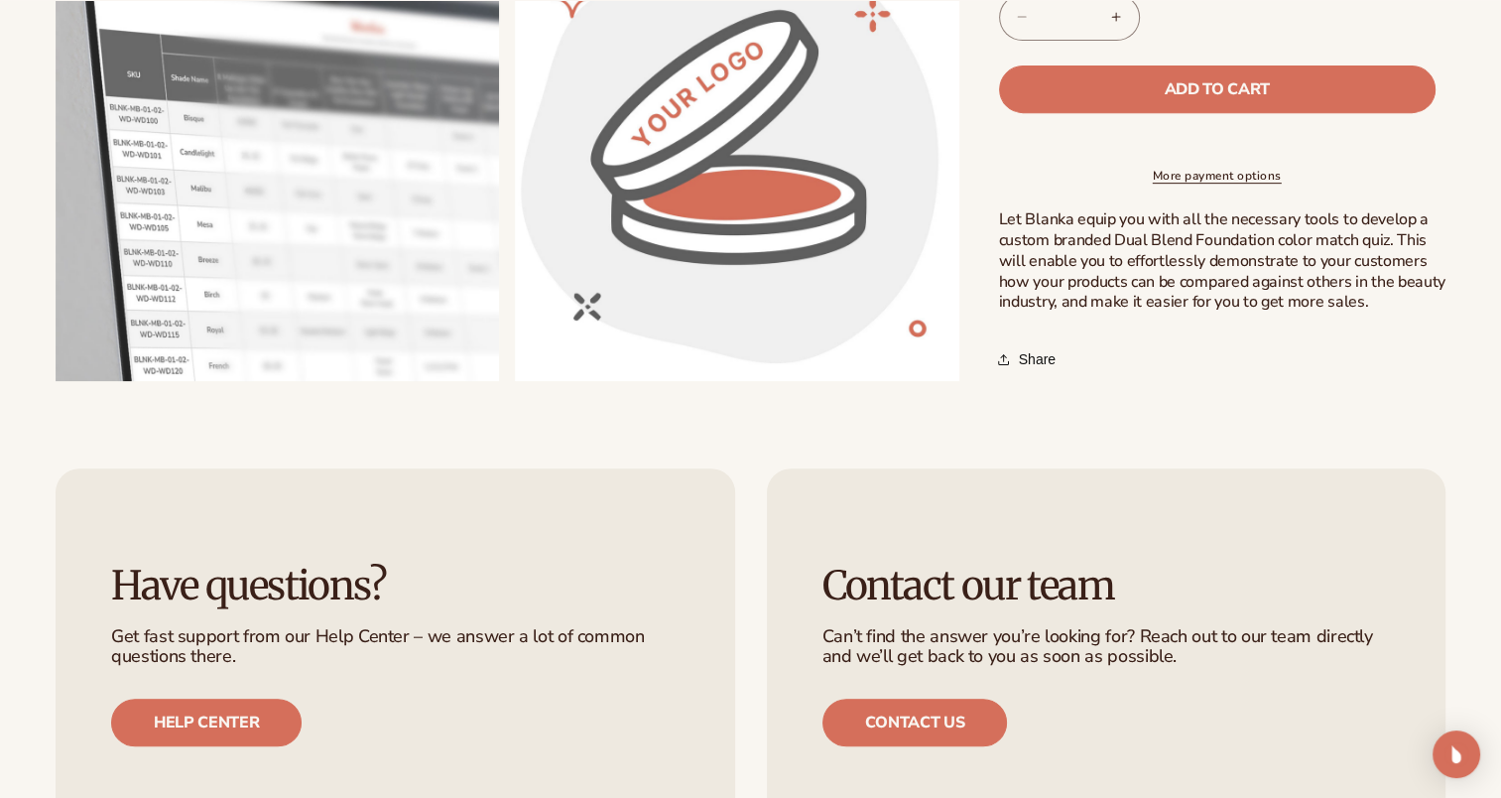
scroll to position [430, 0]
